Goal: Navigation & Orientation: Find specific page/section

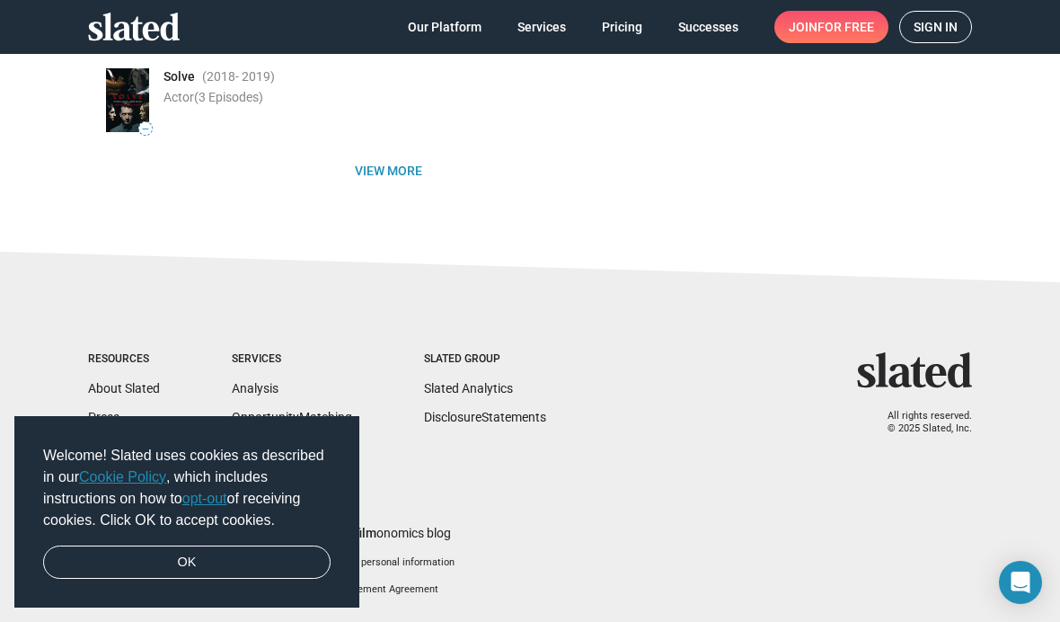
scroll to position [524, 0]
click at [5, 359] on footer "Resources About Slated Press Help & FAQs Jobs Services Analysis Opportunity Mat…" at bounding box center [530, 432] width 1060 height 377
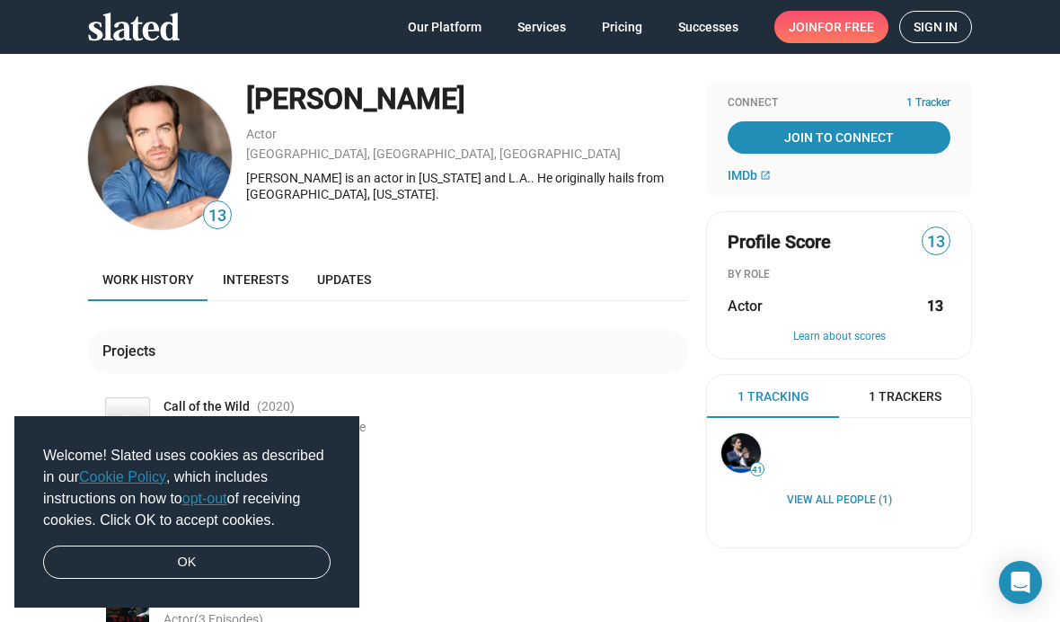
scroll to position [0, 0]
click at [256, 279] on span "Interests" at bounding box center [256, 279] width 66 height 14
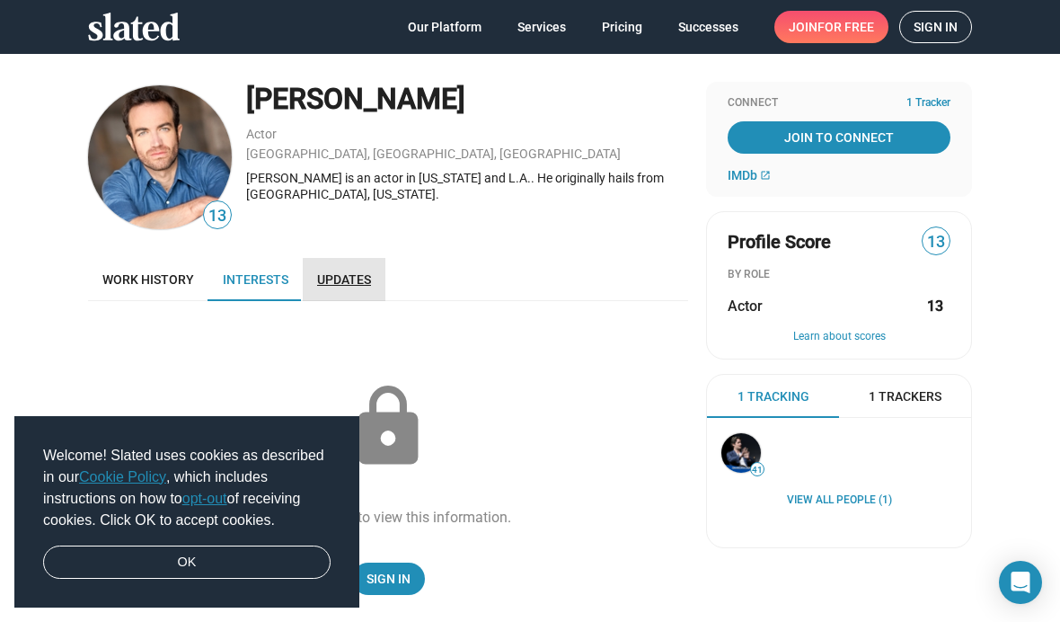
click at [350, 279] on span "Updates" at bounding box center [344, 279] width 54 height 14
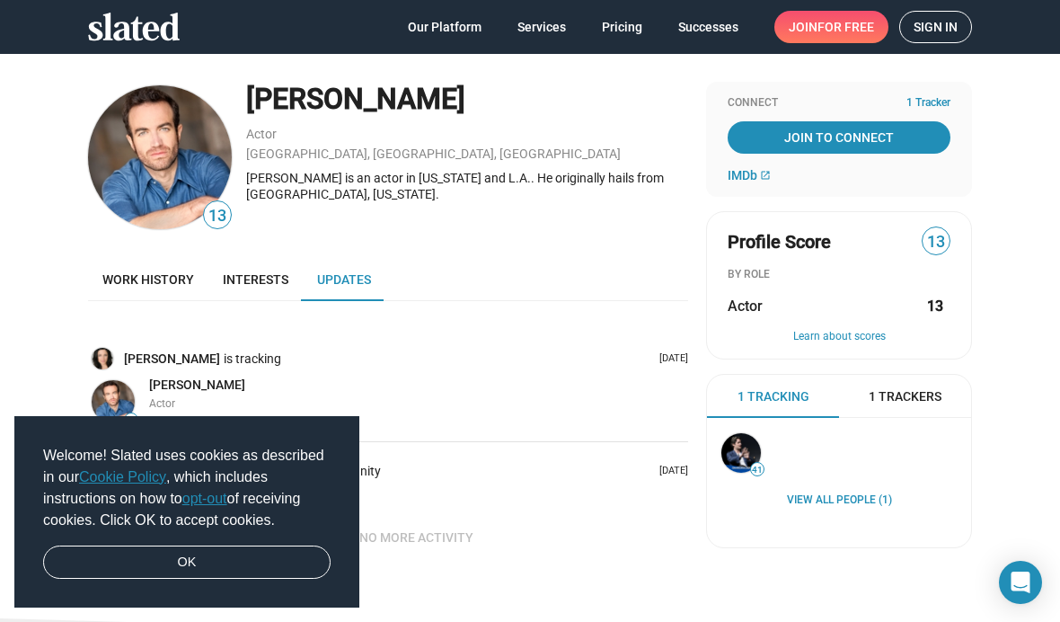
click at [149, 33] on icon at bounding box center [134, 27] width 92 height 28
